Goal: Information Seeking & Learning: Understand process/instructions

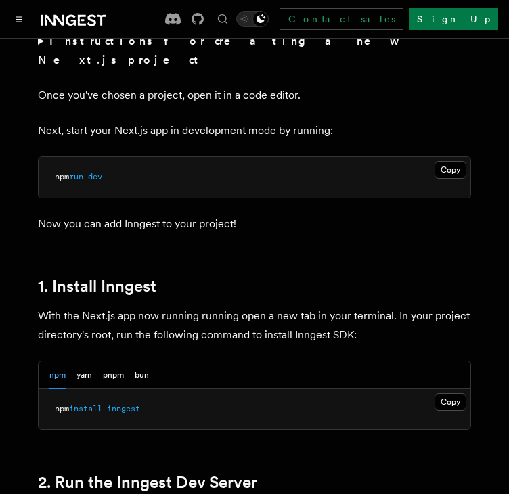
scroll to position [547, 0]
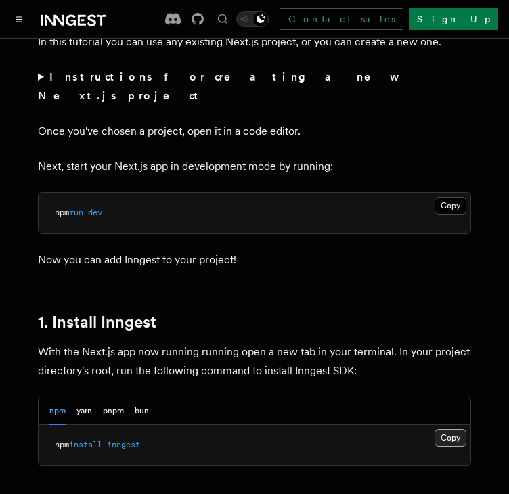
click at [444, 429] on button "Copy Copied" at bounding box center [450, 438] width 32 height 18
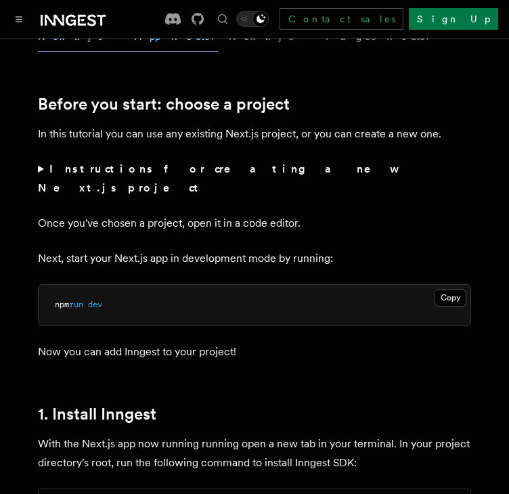
scroll to position [411, 0]
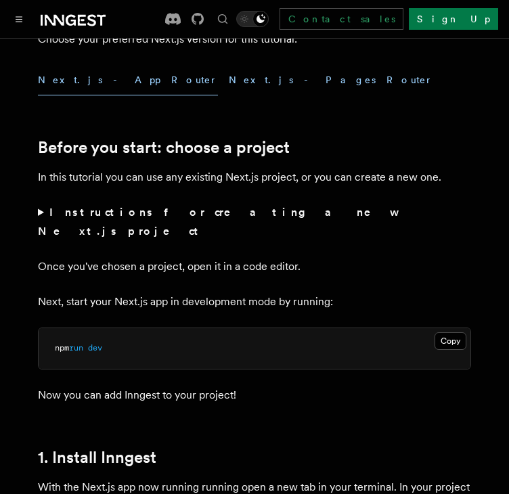
click at [229, 74] on button "Next.js - Pages Router" at bounding box center [331, 80] width 204 height 30
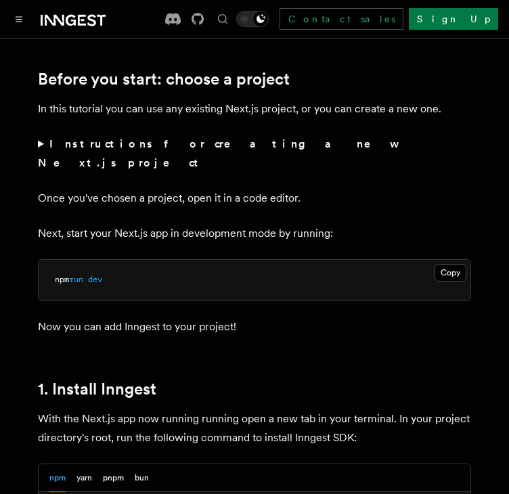
scroll to position [411, 0]
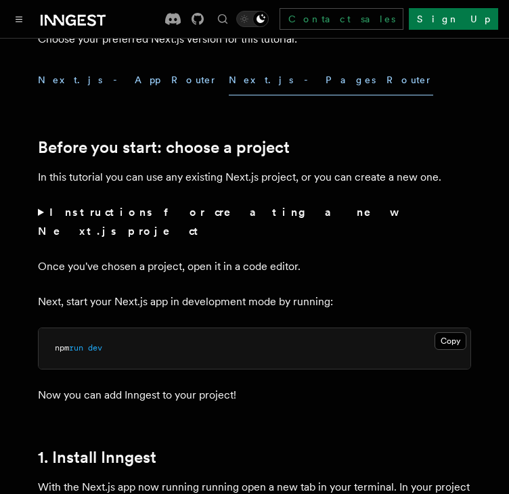
click at [85, 83] on button "Next.js - App Router" at bounding box center [128, 80] width 180 height 30
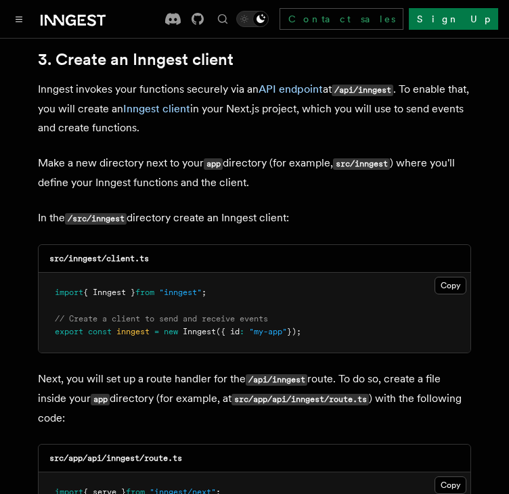
scroll to position [1629, 0]
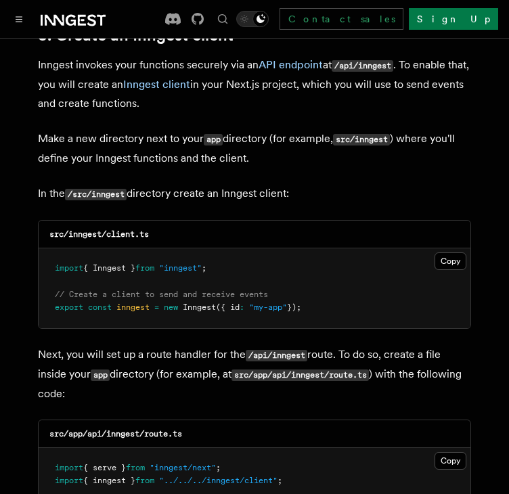
click at [92, 229] on code "src/inngest/client.ts" at bounding box center [98, 233] width 99 height 9
copy code "inngest"
click at [135, 229] on code "src/inngest/client.ts" at bounding box center [98, 233] width 99 height 9
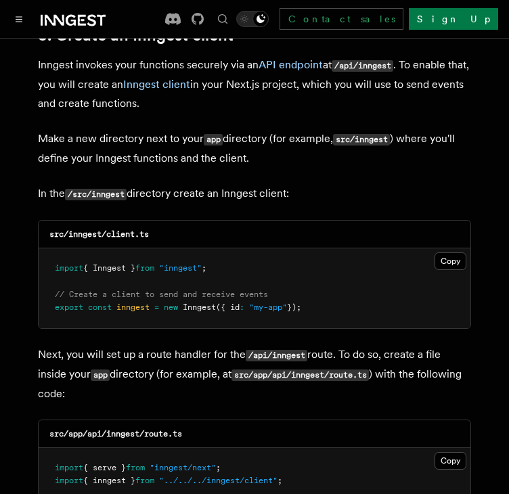
click at [125, 229] on code "src/inngest/client.ts" at bounding box center [98, 233] width 99 height 9
copy code "client"
drag, startPoint x: 457, startPoint y: 225, endPoint x: 487, endPoint y: 226, distance: 30.5
click at [457, 252] on button "Copy Copied" at bounding box center [450, 261] width 32 height 18
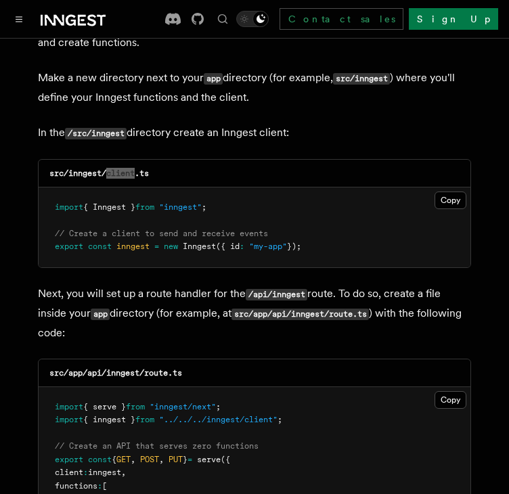
scroll to position [1697, 0]
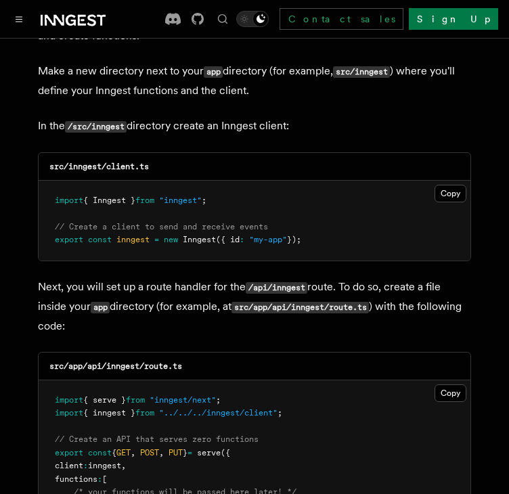
click at [117, 361] on h3 "src/app/api/inngest/route.ts" at bounding box center [115, 366] width 133 height 11
click at [120, 361] on code "src/app/api/inngest/route.ts" at bounding box center [115, 365] width 133 height 9
copy code "inngest"
click at [162, 361] on code "src/app/api/inngest/route.ts" at bounding box center [115, 365] width 133 height 9
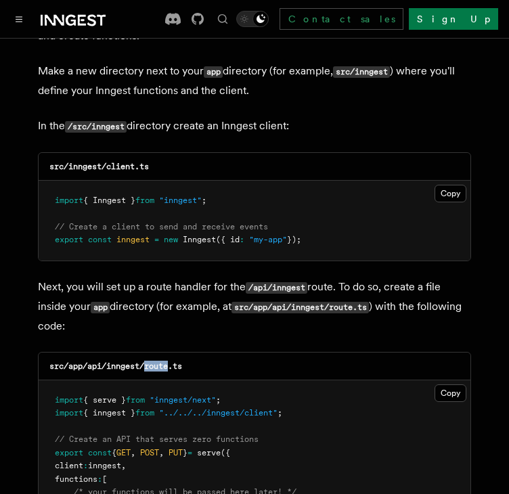
click at [162, 361] on code "src/app/api/inngest/route.ts" at bounding box center [115, 365] width 133 height 9
copy code "route"
click at [461, 384] on button "Copy Copied" at bounding box center [450, 393] width 32 height 18
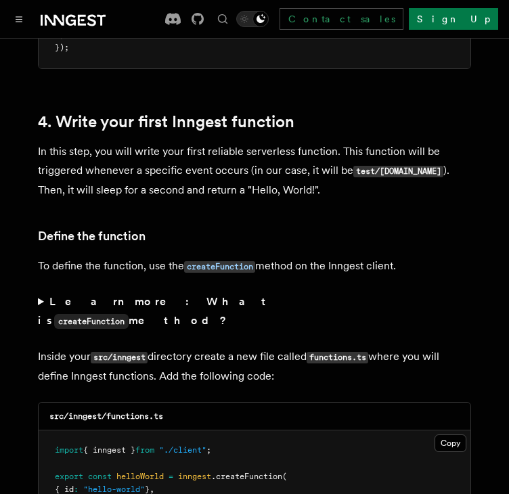
scroll to position [2306, 0]
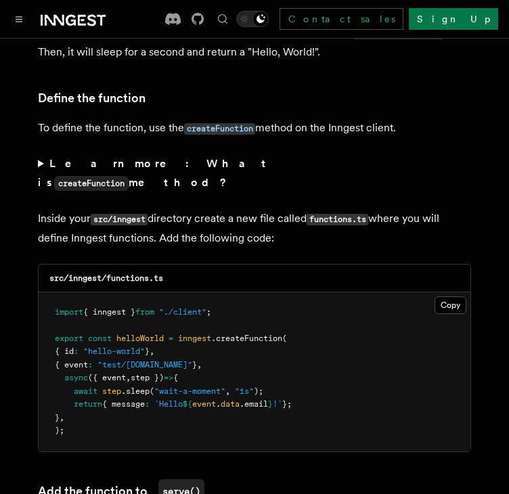
click at [142, 273] on code "src/inngest/functions.ts" at bounding box center [106, 277] width 114 height 9
copy code "functions"
click at [452, 296] on button "Copy Copied" at bounding box center [450, 305] width 32 height 18
